Goal: Information Seeking & Learning: Learn about a topic

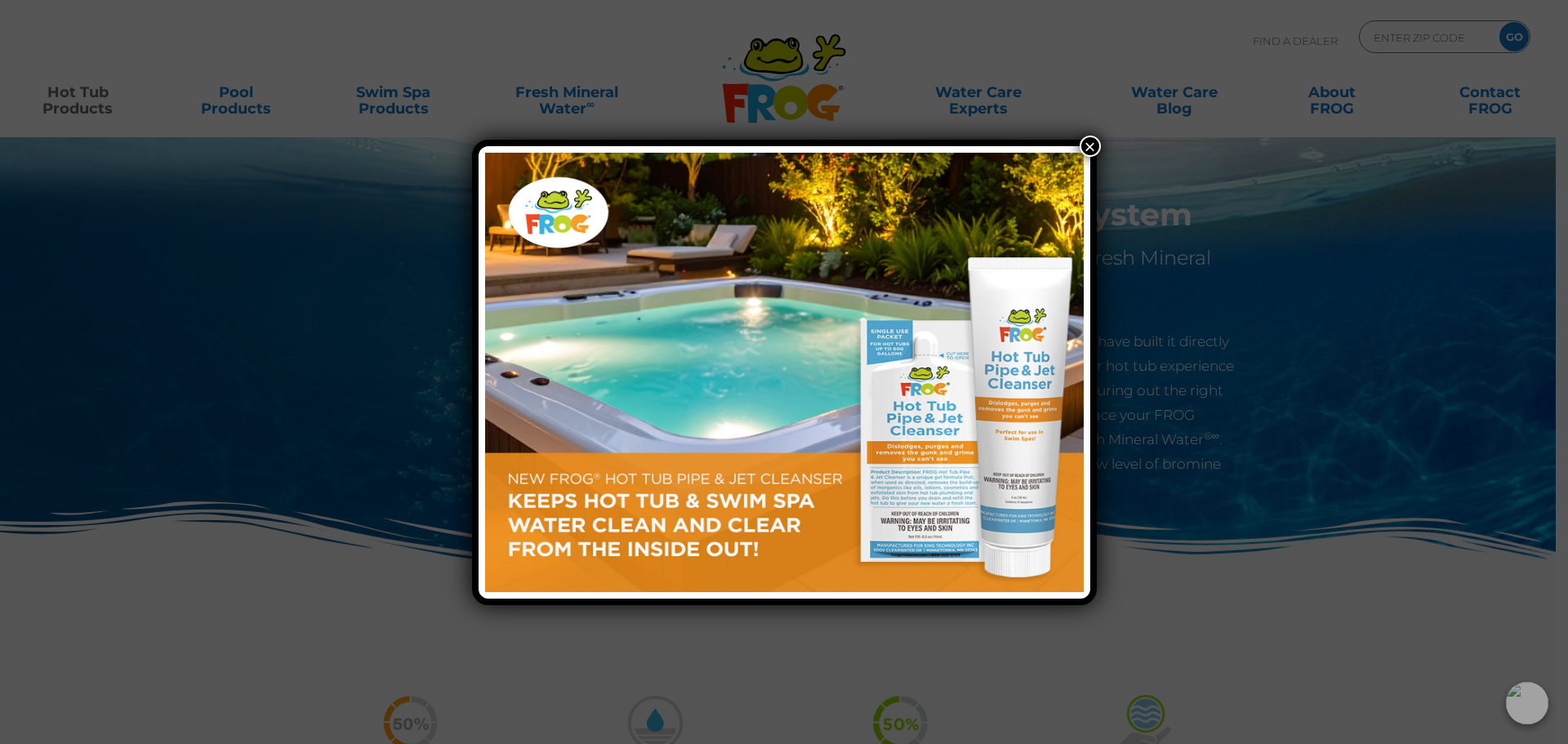
click at [1094, 139] on button "×" at bounding box center [1090, 146] width 21 height 21
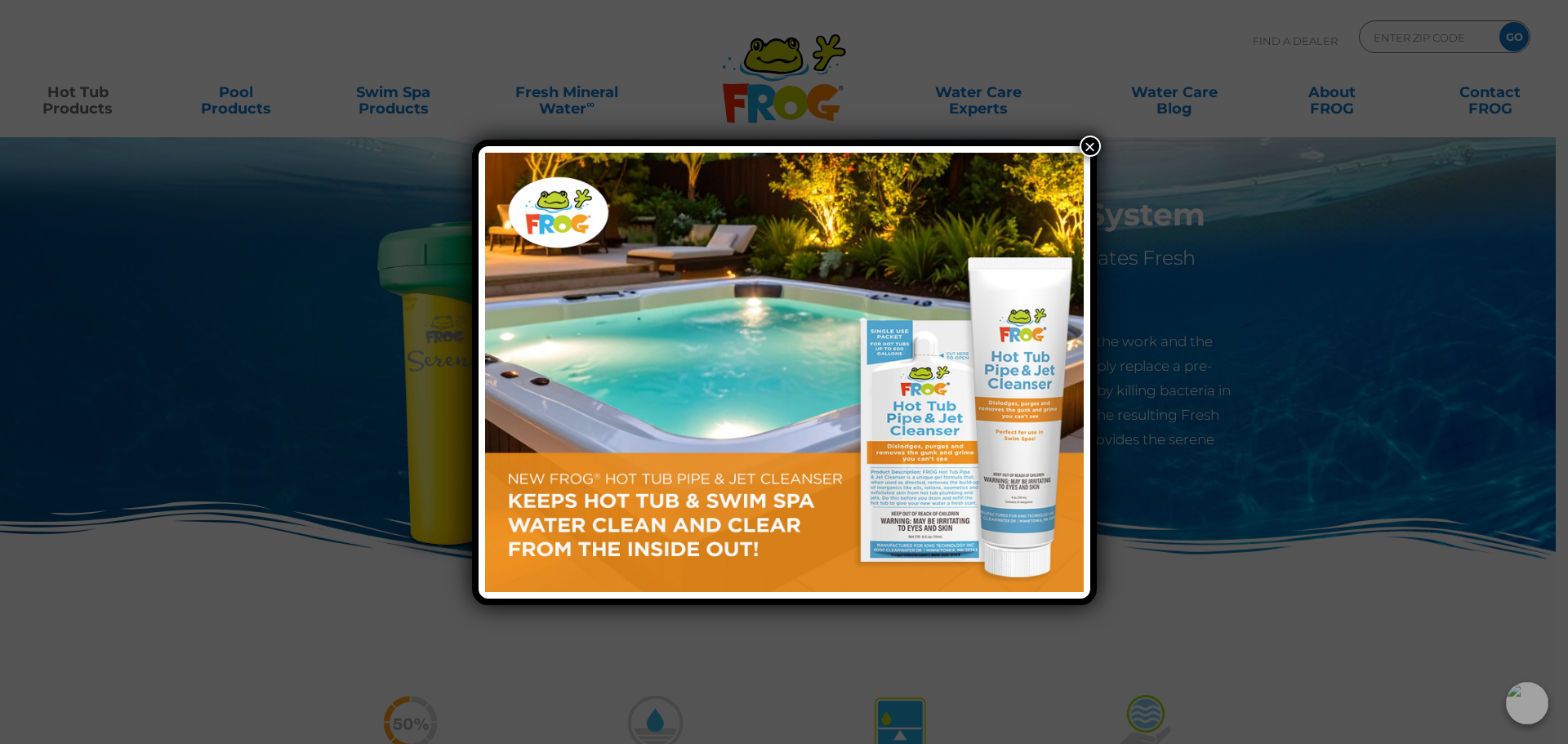
click at [1090, 140] on button "×" at bounding box center [1090, 146] width 21 height 21
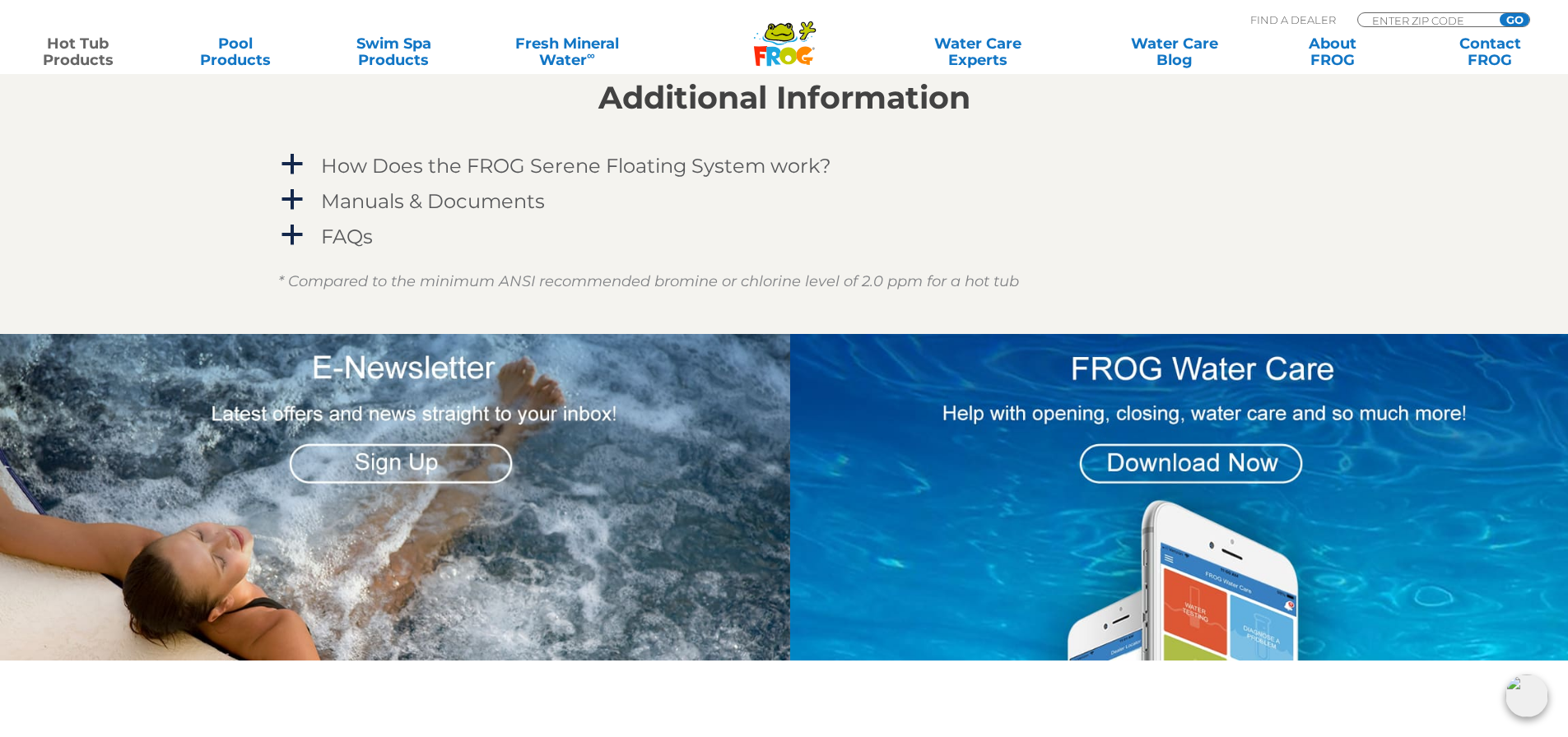
scroll to position [1585, 0]
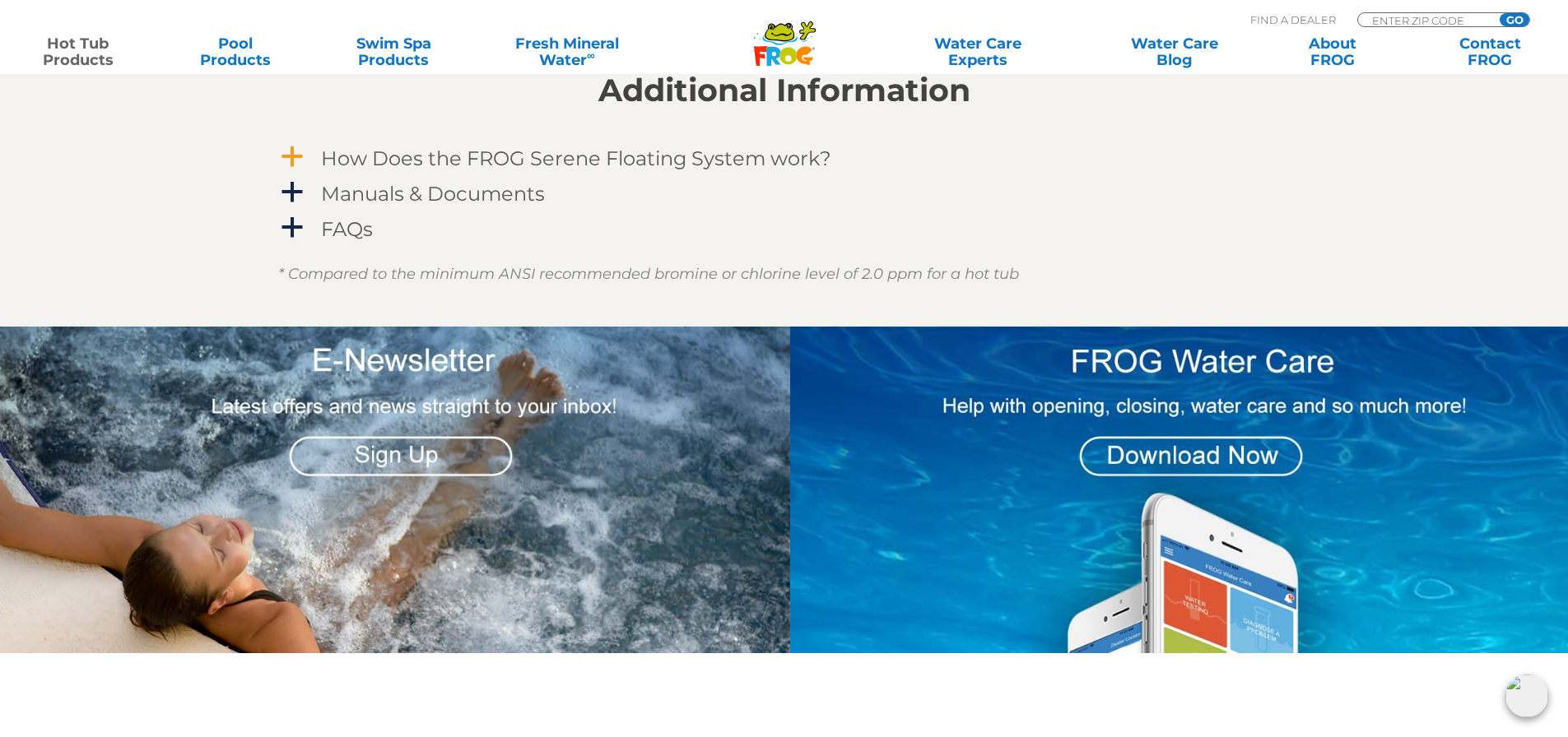
click at [294, 152] on span "a" at bounding box center [293, 157] width 25 height 25
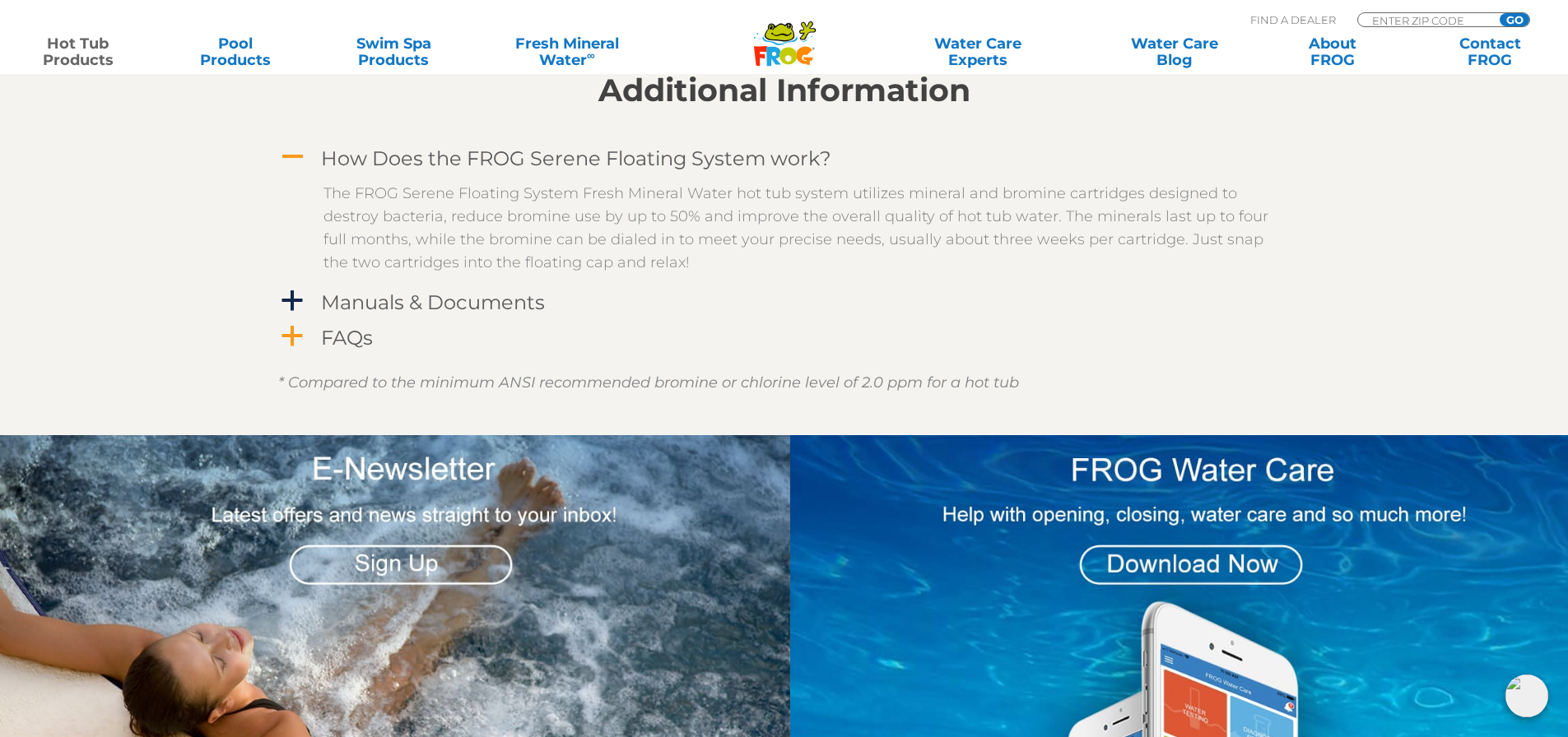
click at [290, 336] on span "a" at bounding box center [293, 337] width 25 height 25
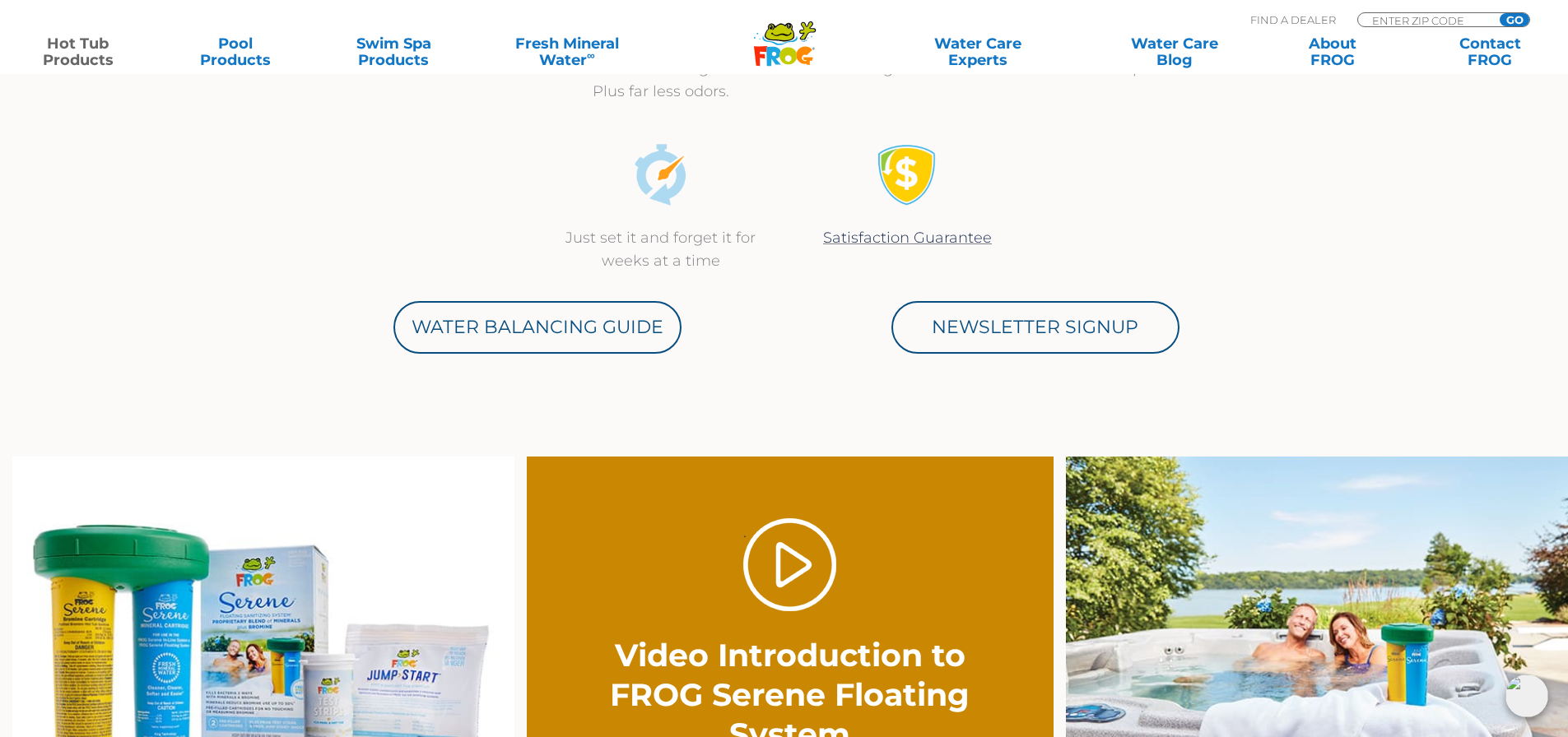
scroll to position [763, 0]
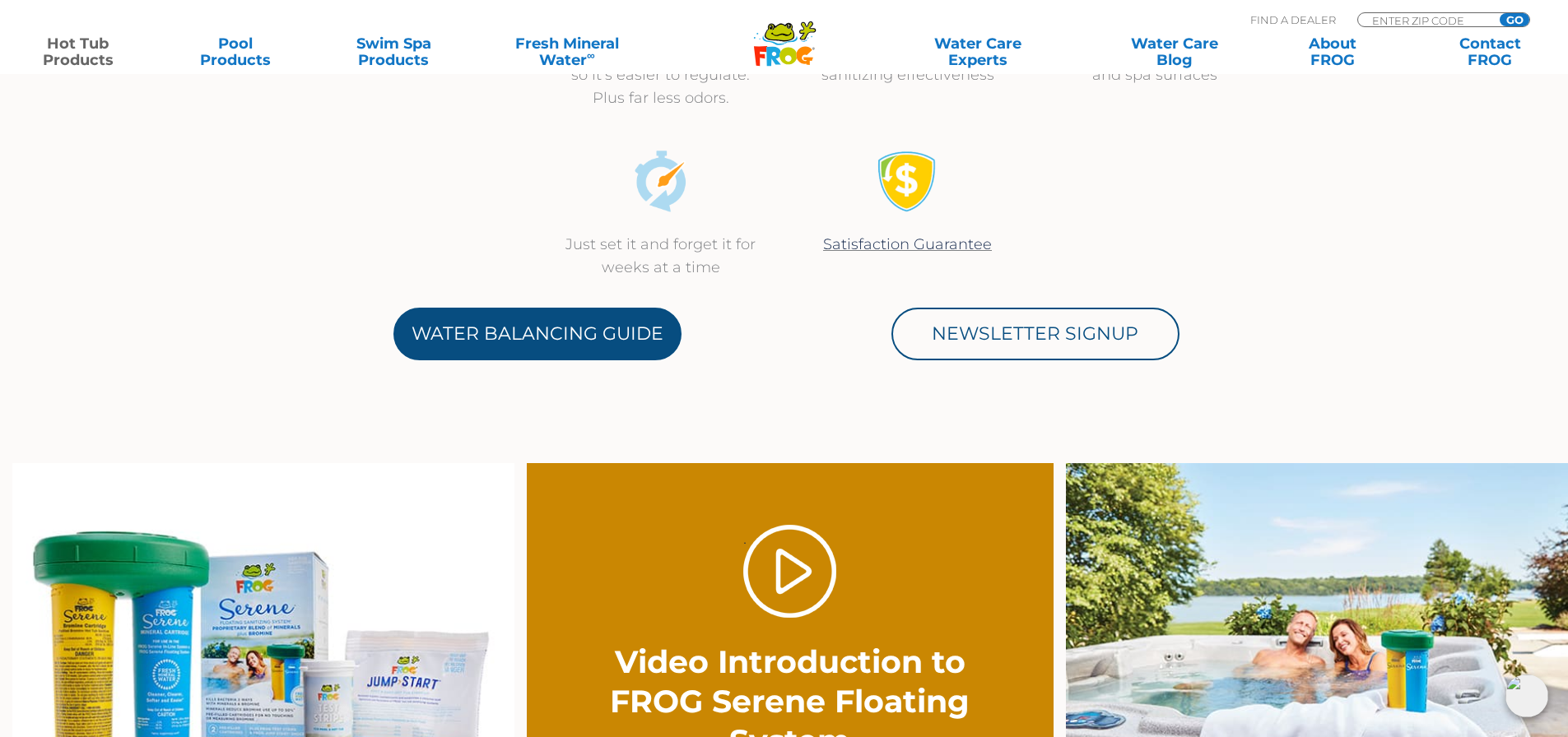
click at [409, 334] on link "Water Balancing Guide" at bounding box center [537, 333] width 288 height 52
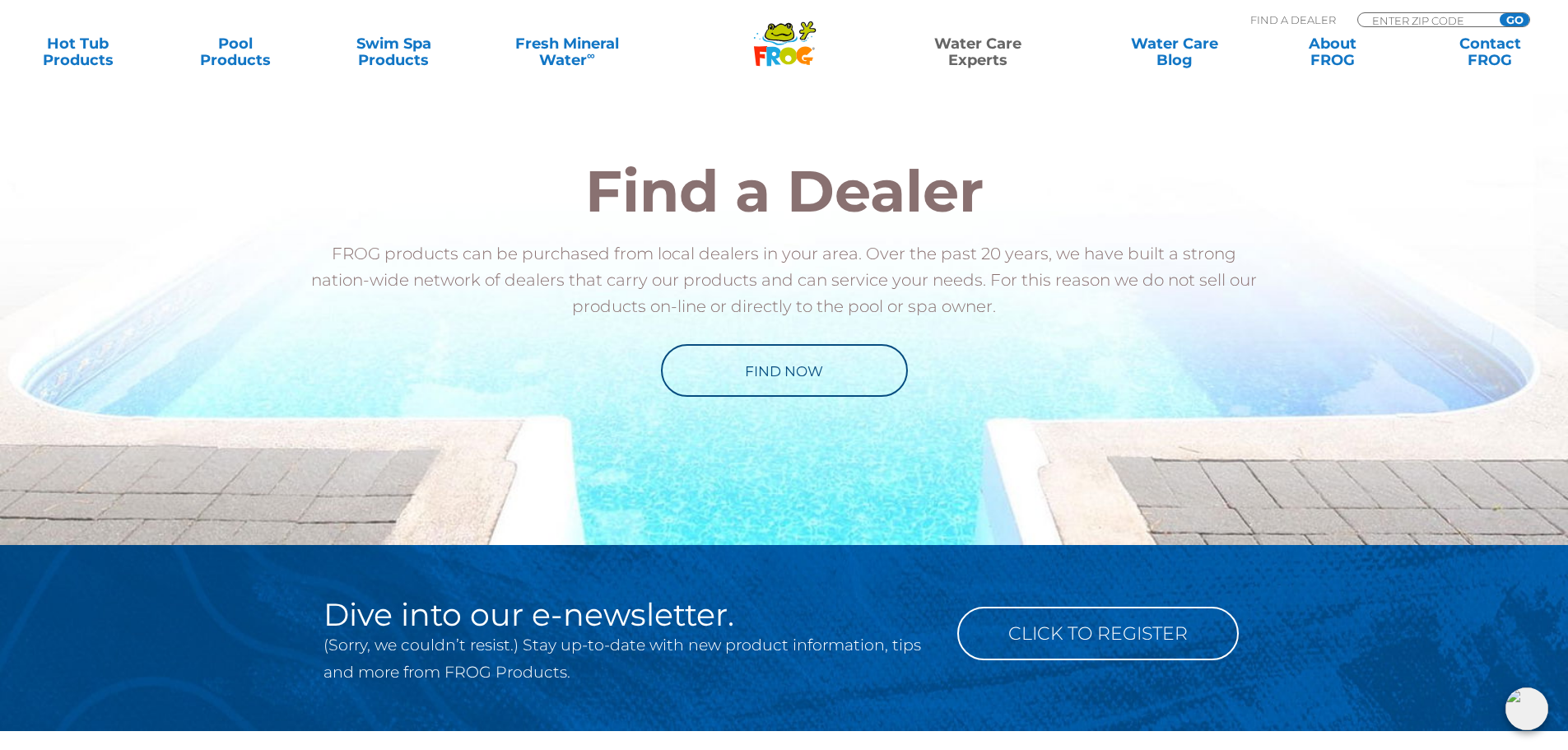
scroll to position [1894, 0]
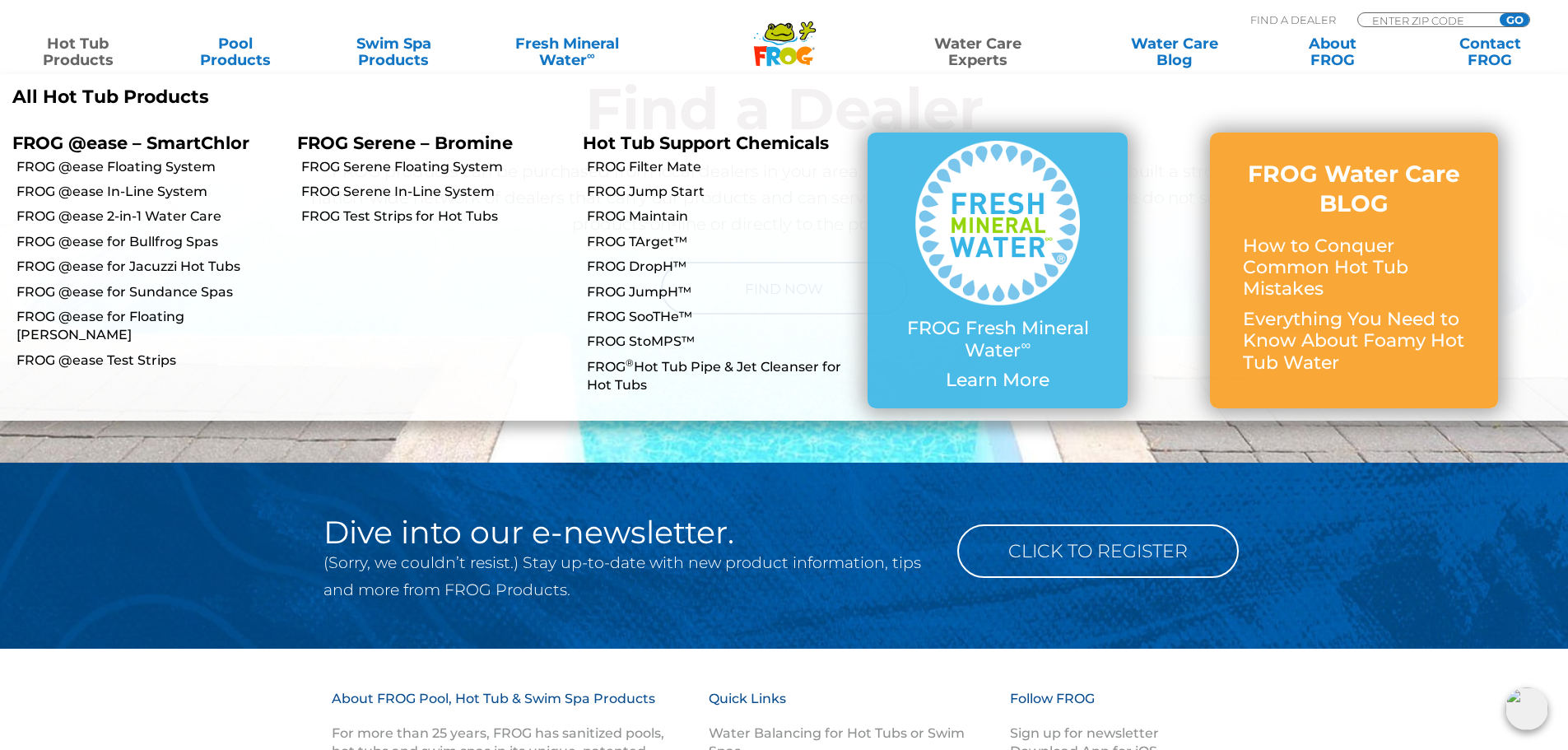
click at [76, 54] on link "Hot Tub Products" at bounding box center [78, 52] width 123 height 33
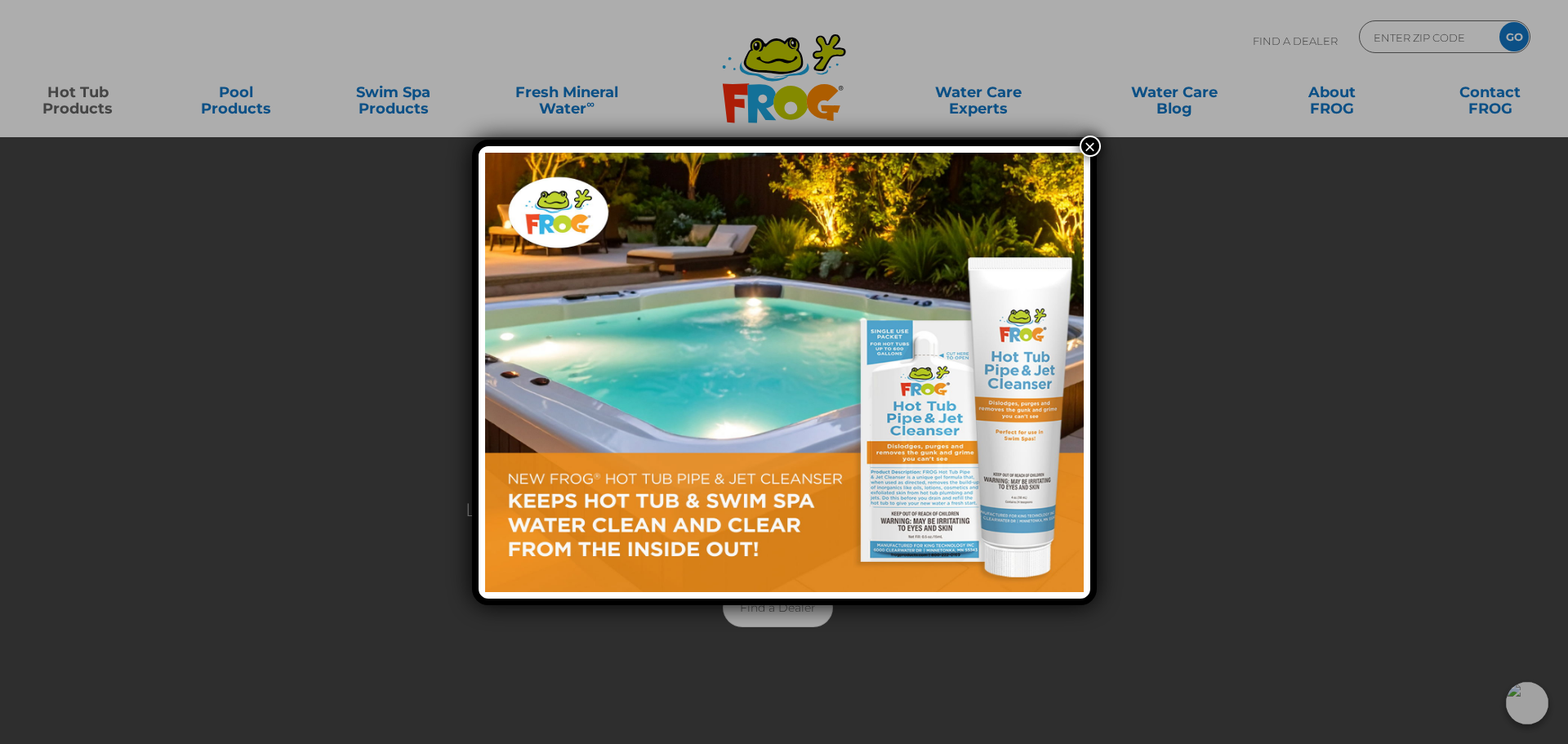
click at [1088, 148] on button "×" at bounding box center [1090, 146] width 21 height 21
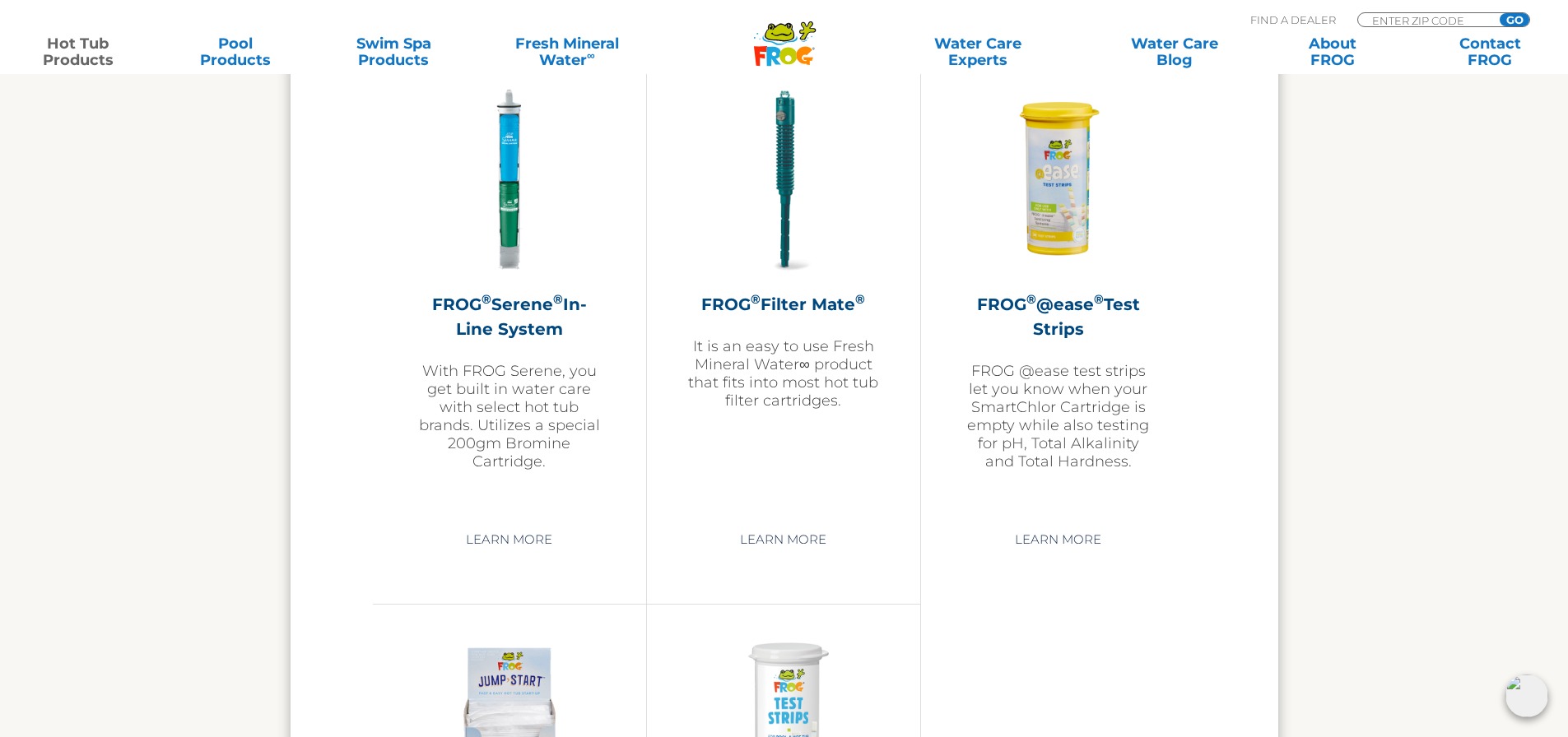
scroll to position [3494, 0]
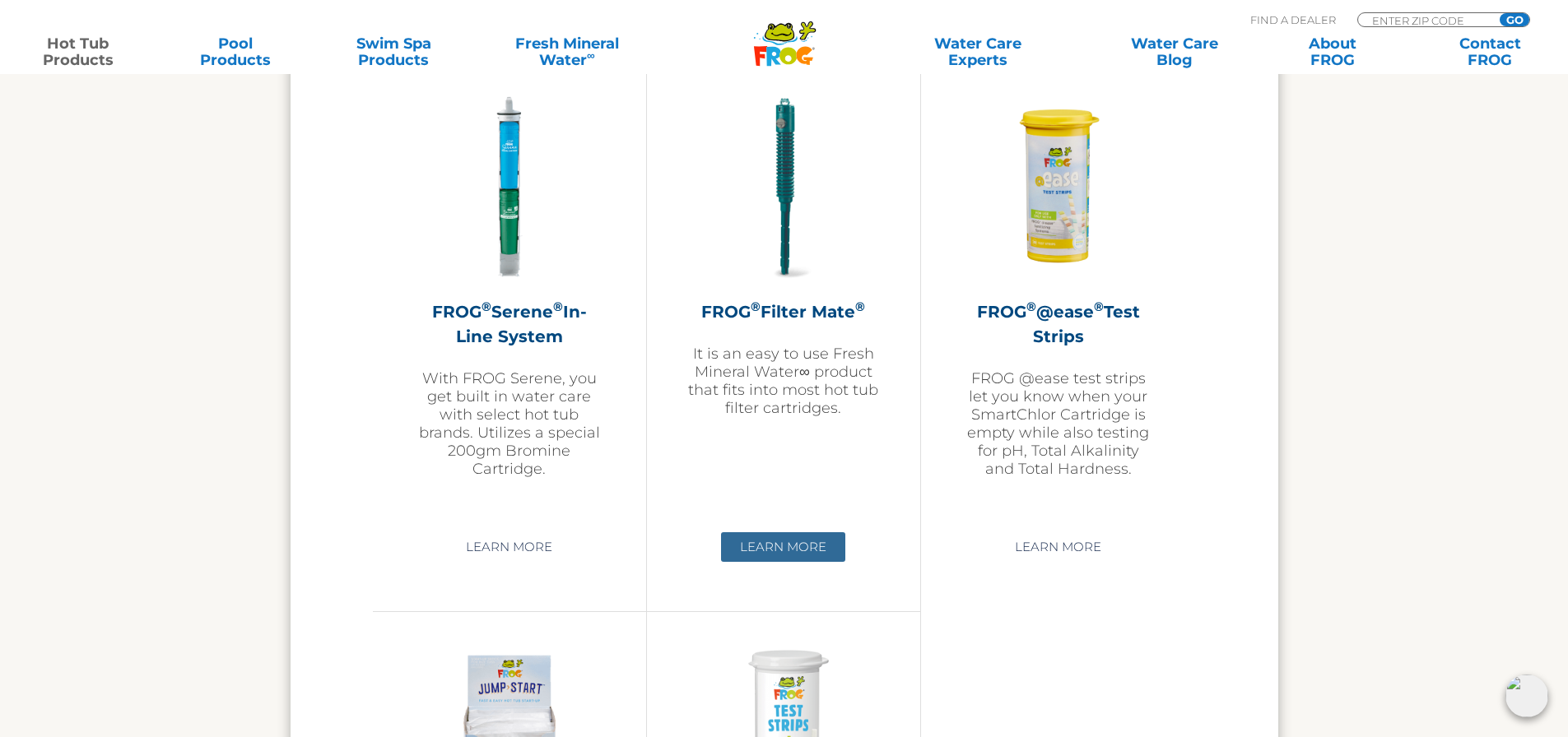
click at [776, 545] on link "Learn More" at bounding box center [783, 548] width 125 height 30
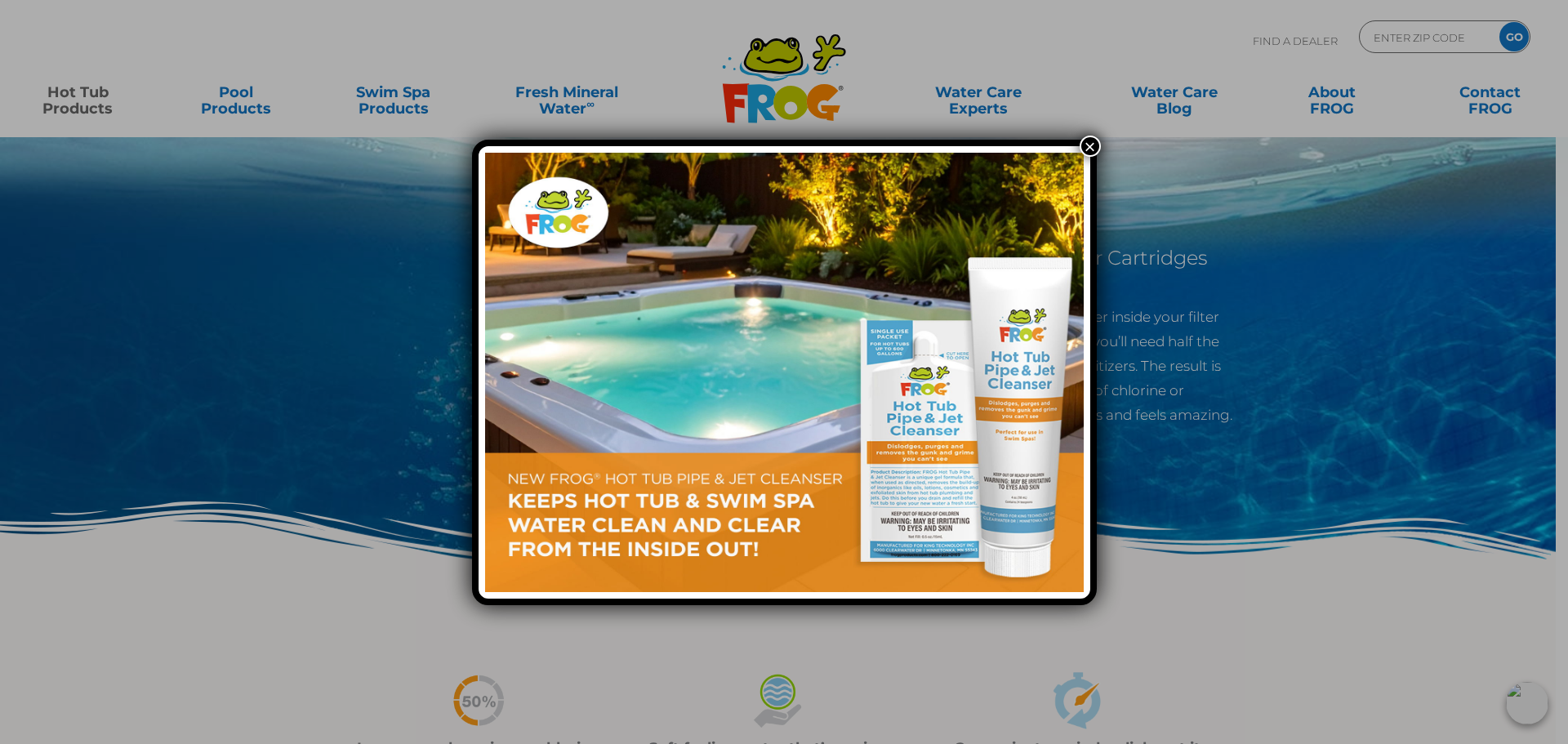
click at [1077, 138] on div "×" at bounding box center [784, 372] width 1568 height 744
click at [1094, 138] on button "×" at bounding box center [1090, 146] width 21 height 21
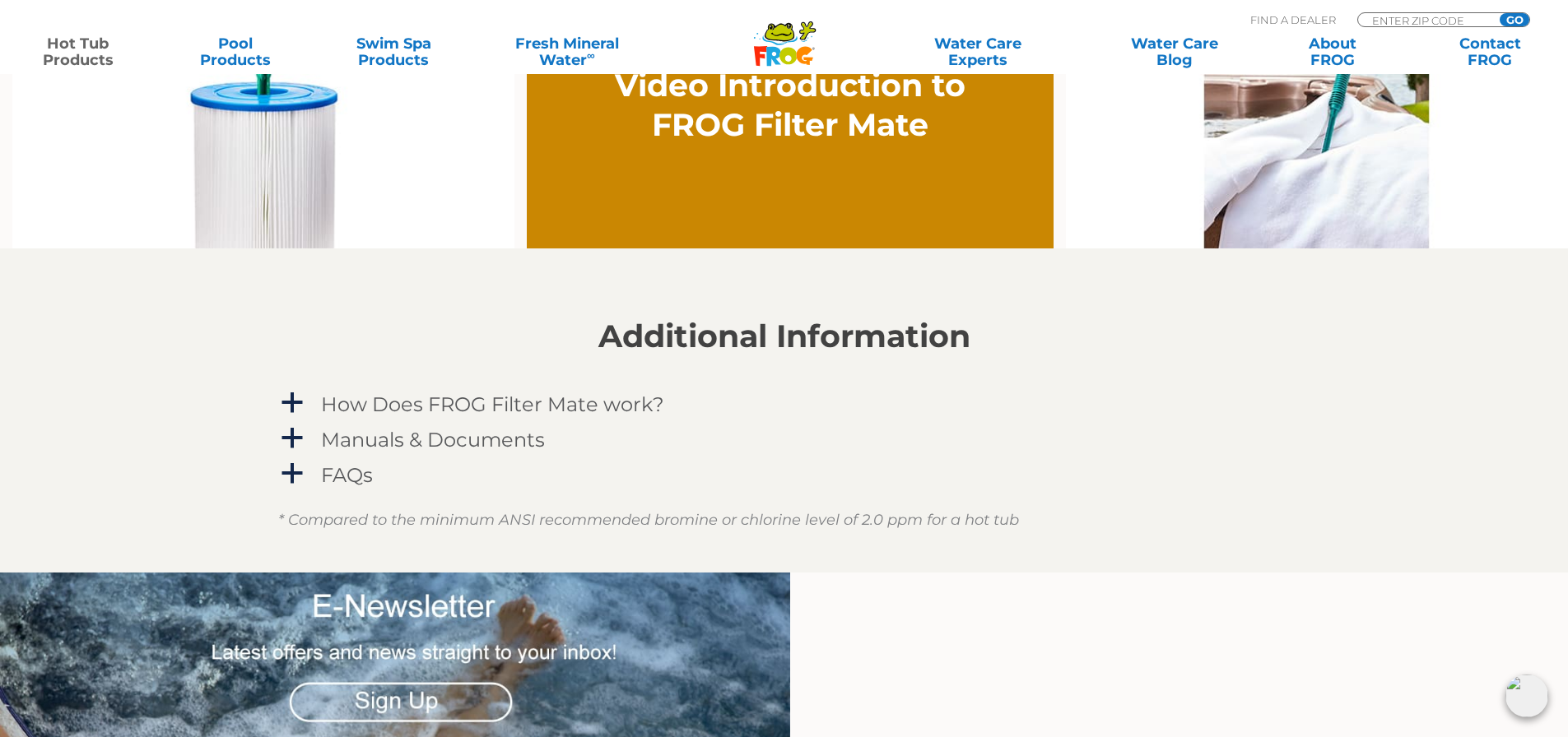
scroll to position [1234, 0]
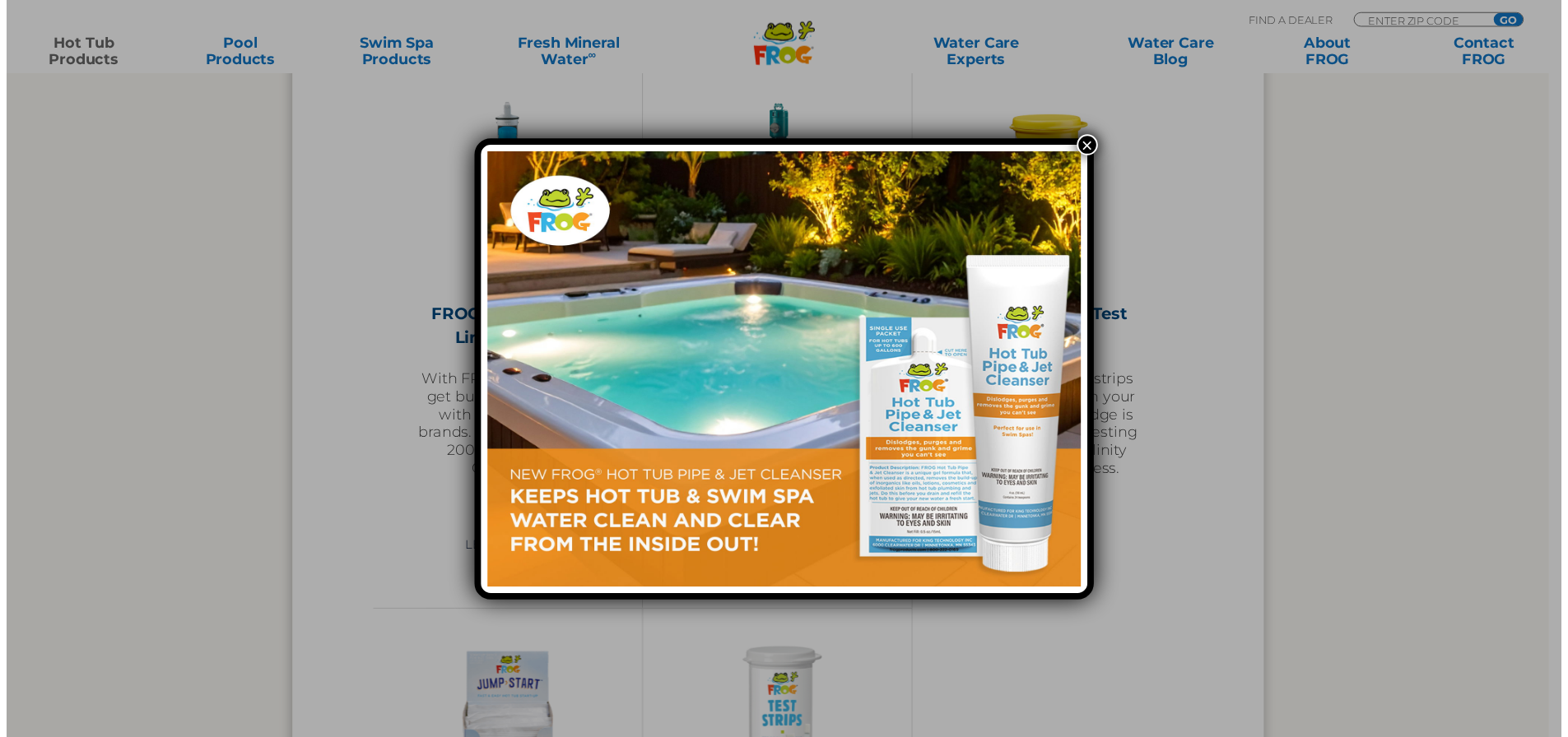
scroll to position [3494, 0]
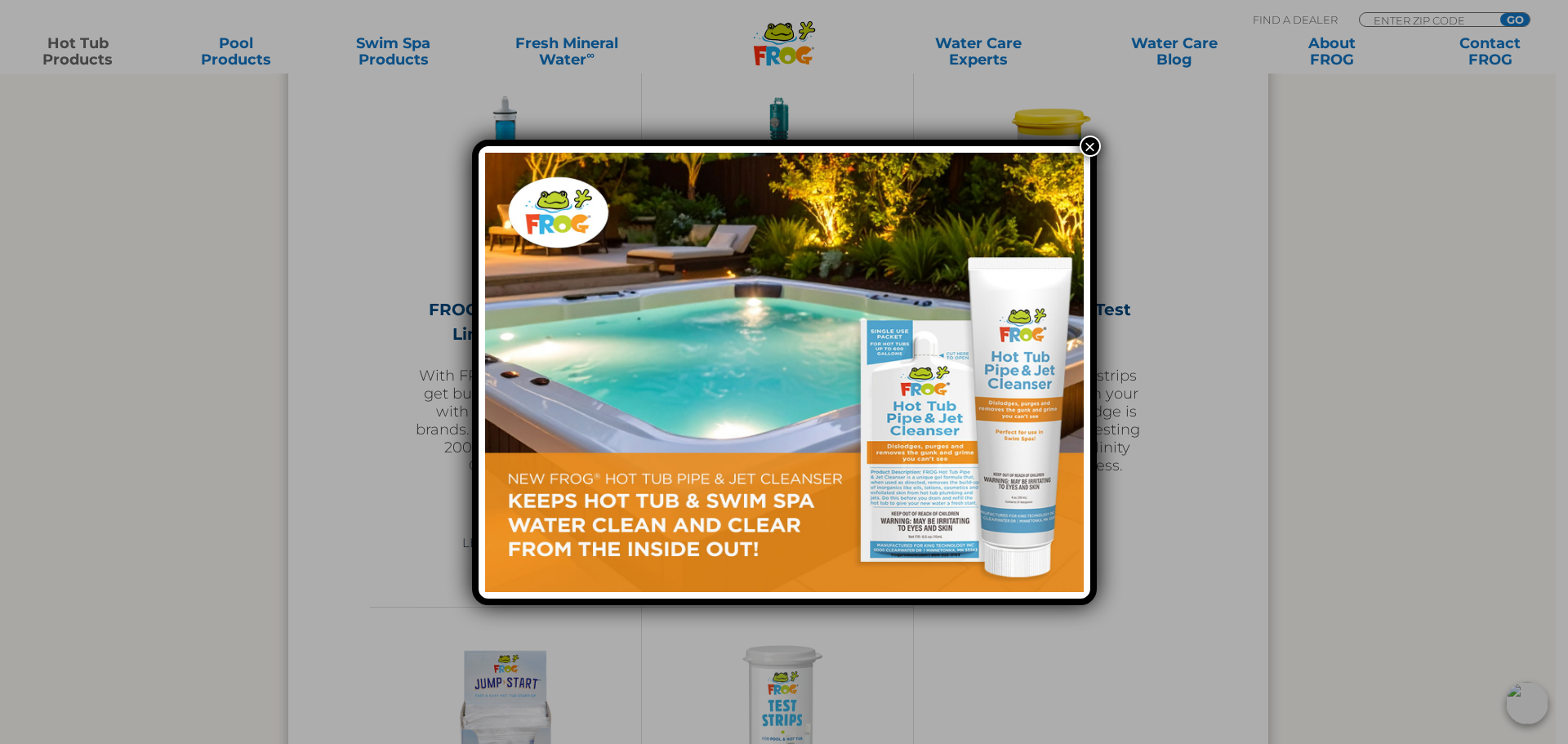
click at [1088, 142] on button "×" at bounding box center [1090, 146] width 21 height 21
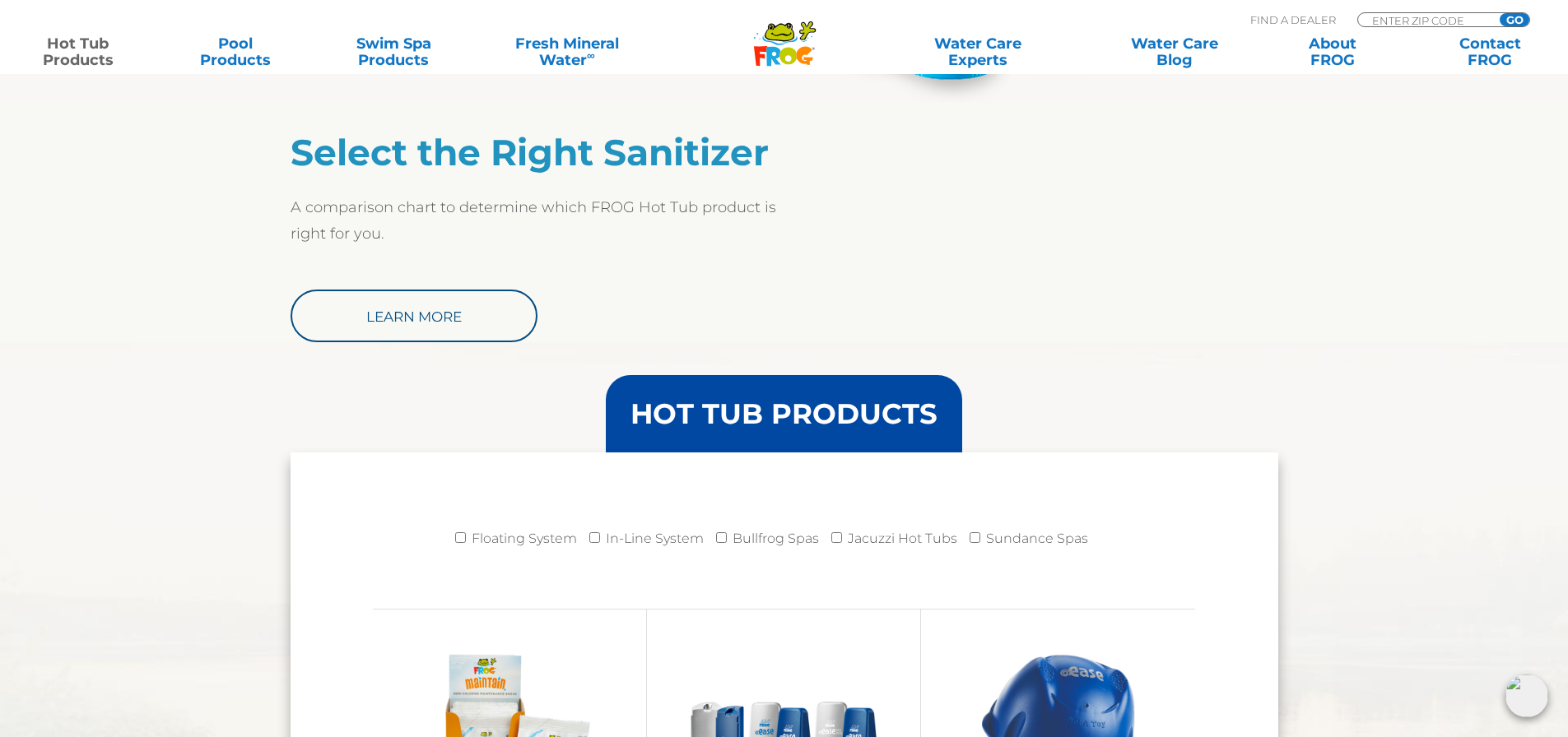
scroll to position [1354, 0]
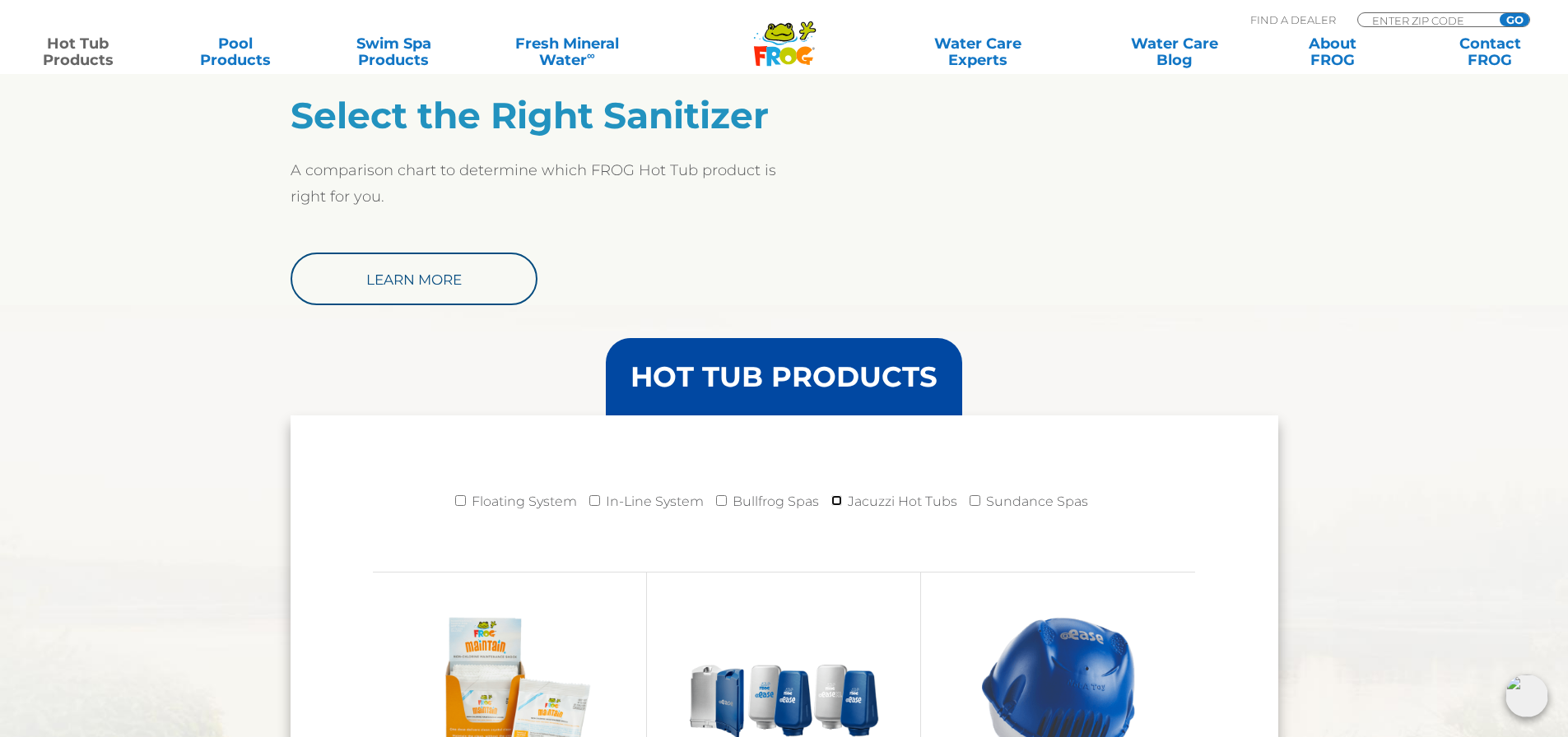
click at [837, 498] on input "Jacuzzi Hot Tubs" at bounding box center [836, 500] width 11 height 11
checkbox input "true"
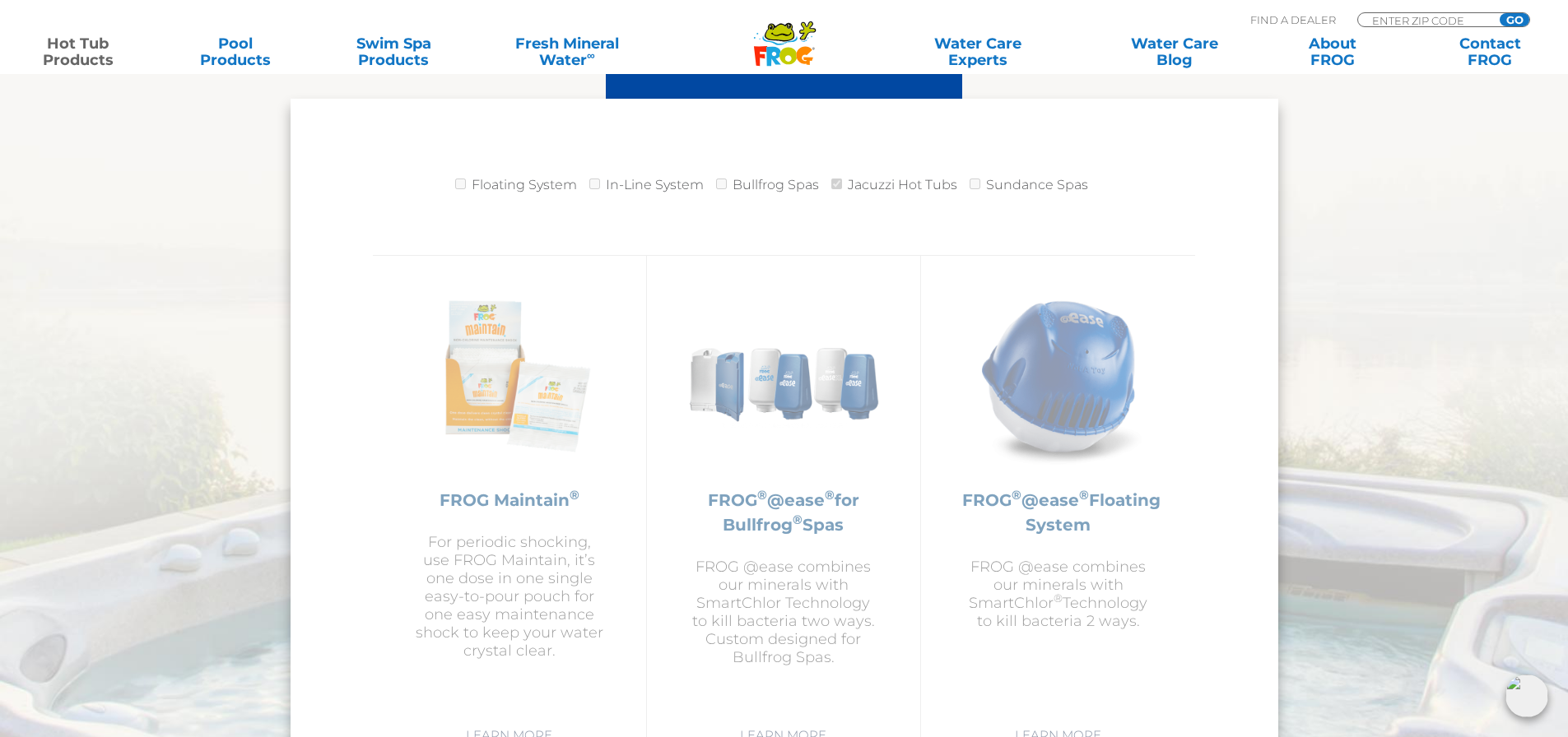
scroll to position [1766, 0]
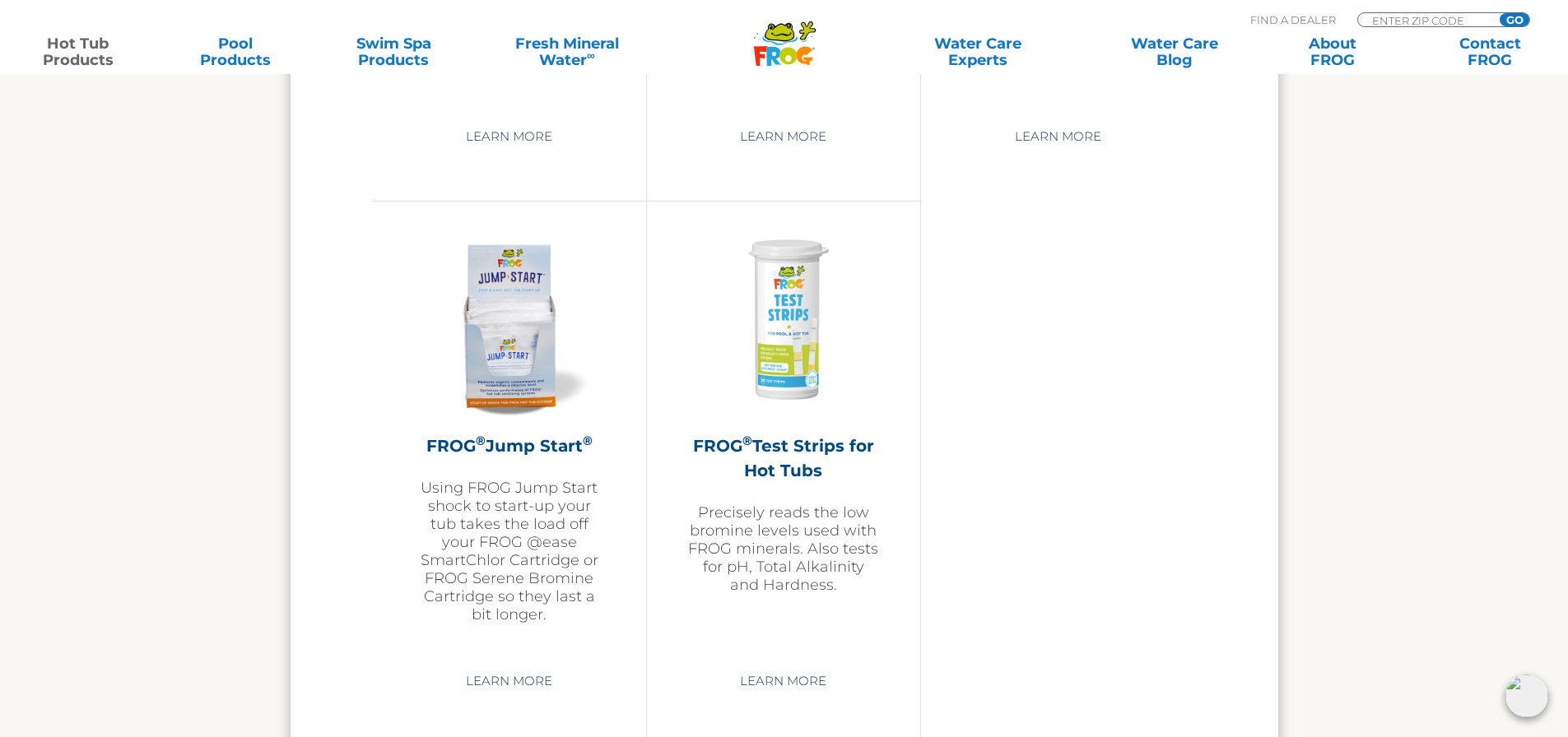
scroll to position [3905, 0]
click at [846, 392] on img at bounding box center [784, 321] width 191 height 191
click at [769, 451] on h2 "FROG ® Test Strips for Hot Tubs" at bounding box center [784, 457] width 191 height 49
